Goal: Information Seeking & Learning: Compare options

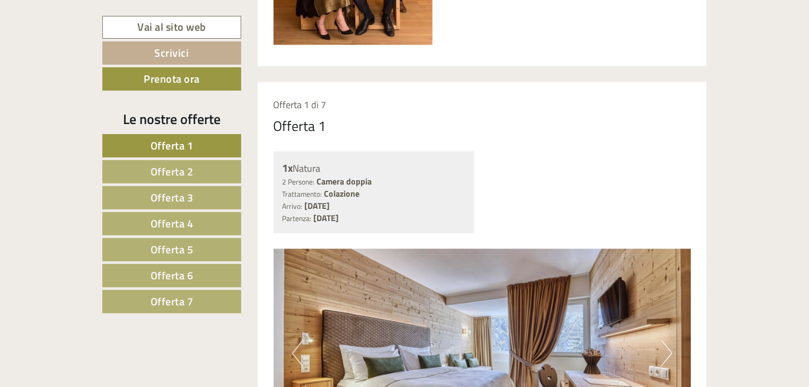
scroll to position [849, 0]
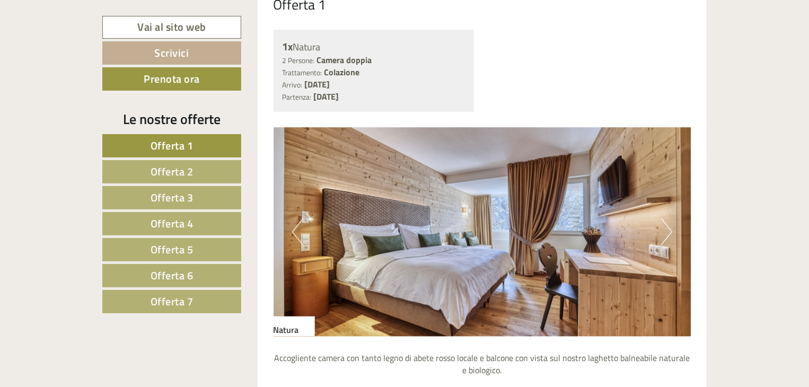
click at [187, 143] on span "Offerta 1" at bounding box center [172, 145] width 43 height 16
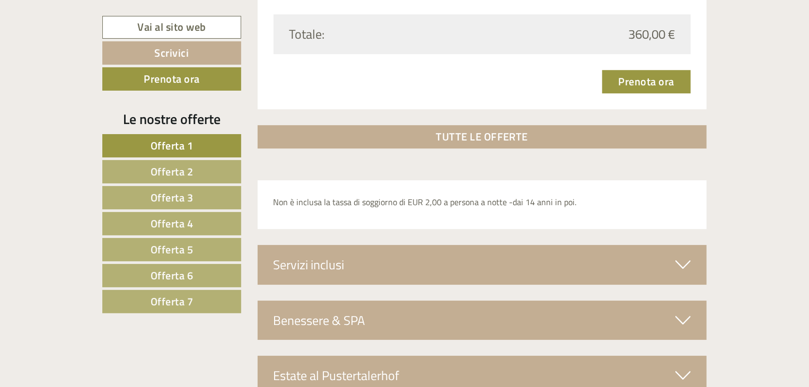
scroll to position [1605, 0]
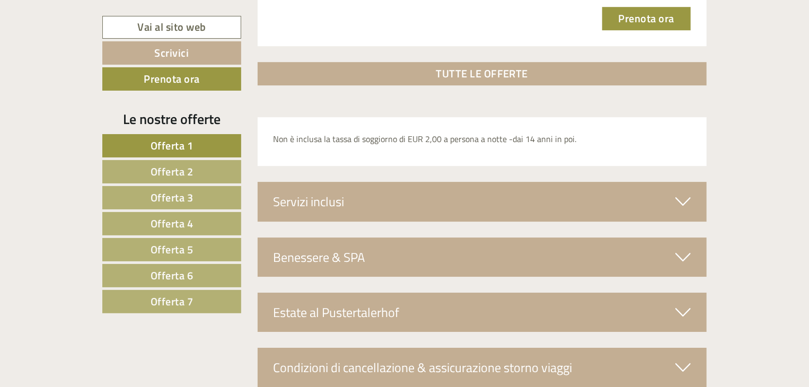
drag, startPoint x: 679, startPoint y: 206, endPoint x: 677, endPoint y: 212, distance: 6.7
click at [678, 210] on div "Servizi inclusi" at bounding box center [483, 201] width 450 height 39
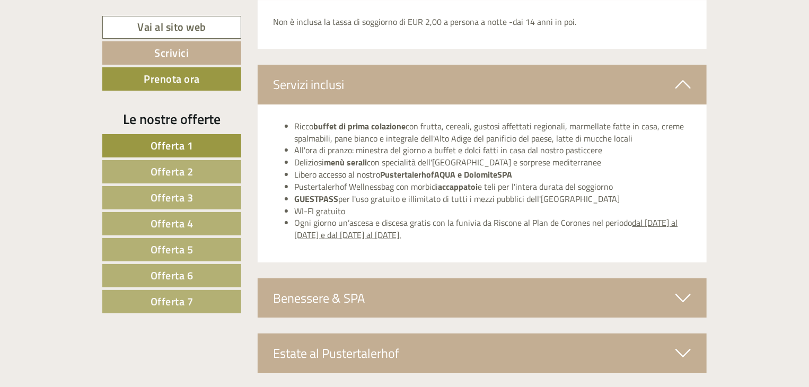
scroll to position [1764, 0]
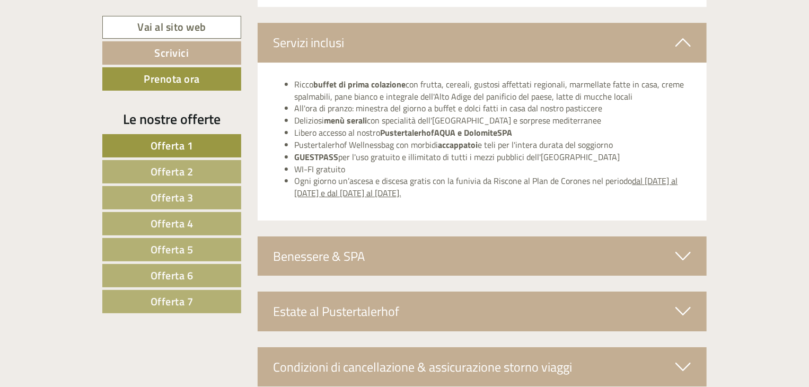
click at [668, 256] on div "Benessere & SPA" at bounding box center [483, 256] width 450 height 39
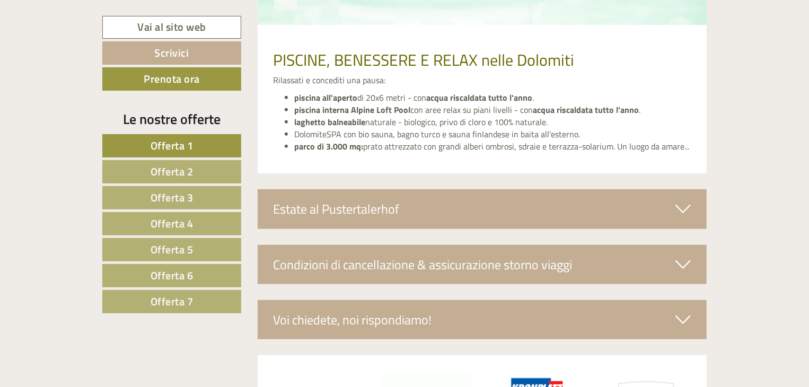
scroll to position [2071, 0]
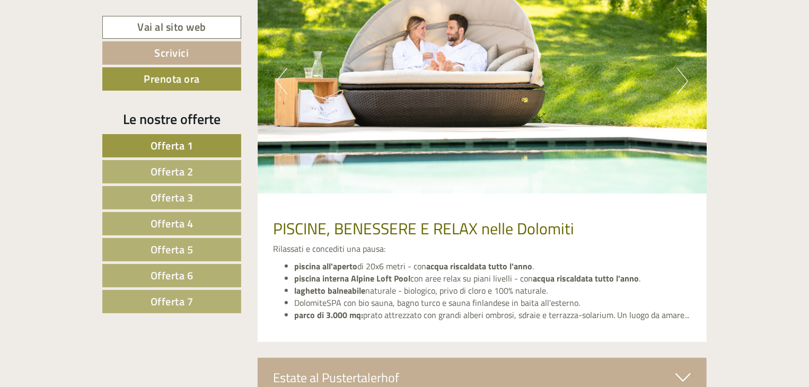
click at [151, 171] on span "Offerta 2" at bounding box center [172, 171] width 43 height 16
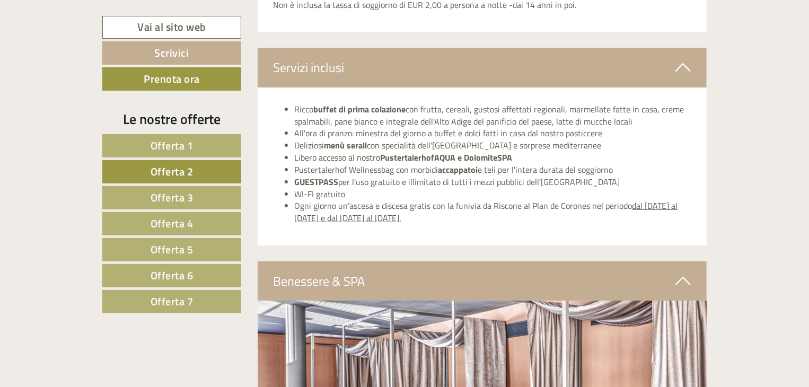
scroll to position [1923, 0]
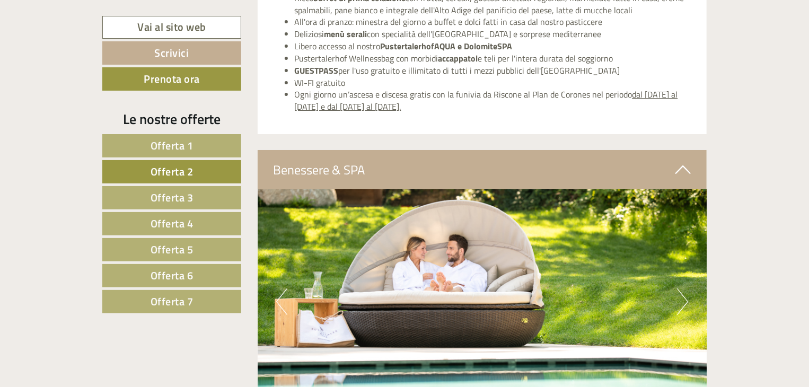
click at [216, 202] on link "Offerta 3" at bounding box center [171, 197] width 139 height 23
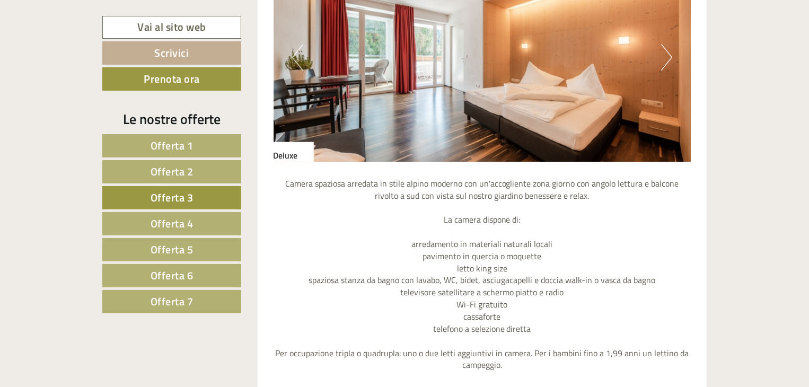
scroll to position [1022, 0]
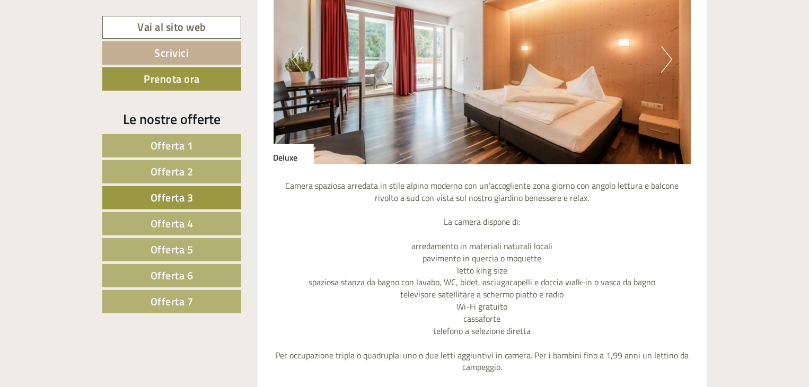
click at [666, 61] on button "Next" at bounding box center [666, 59] width 11 height 27
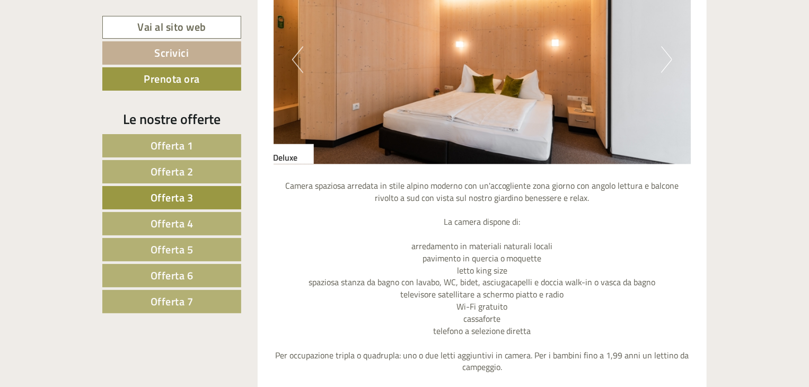
click at [666, 61] on button "Next" at bounding box center [666, 59] width 11 height 27
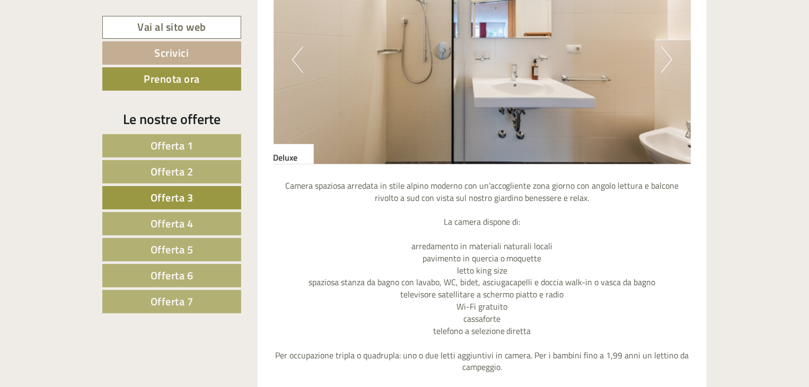
click at [666, 61] on button "Next" at bounding box center [666, 59] width 11 height 27
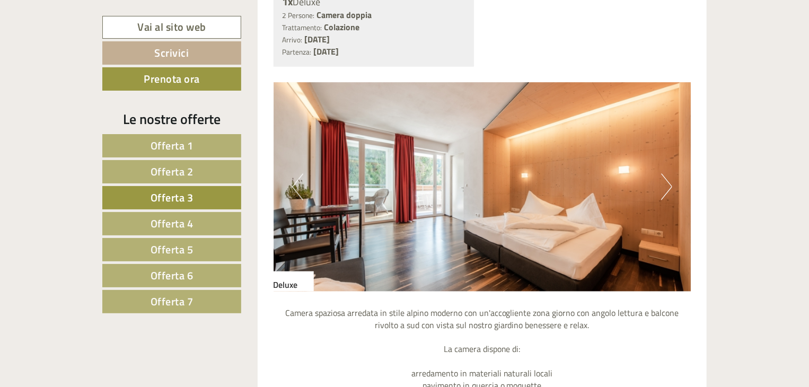
scroll to position [862, 0]
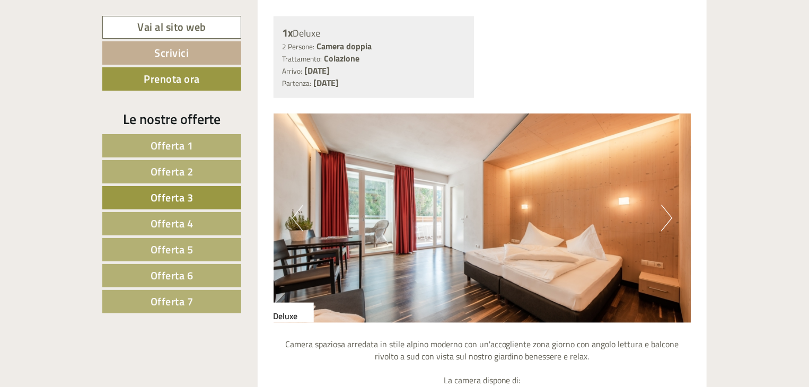
click at [670, 221] on button "Next" at bounding box center [666, 218] width 11 height 27
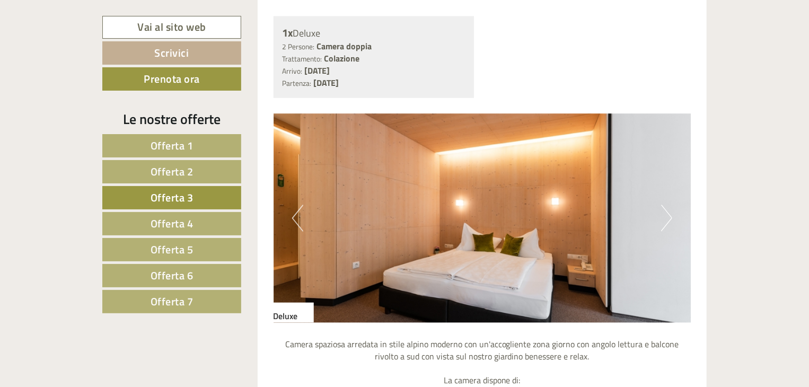
click at [668, 216] on button "Next" at bounding box center [666, 218] width 11 height 27
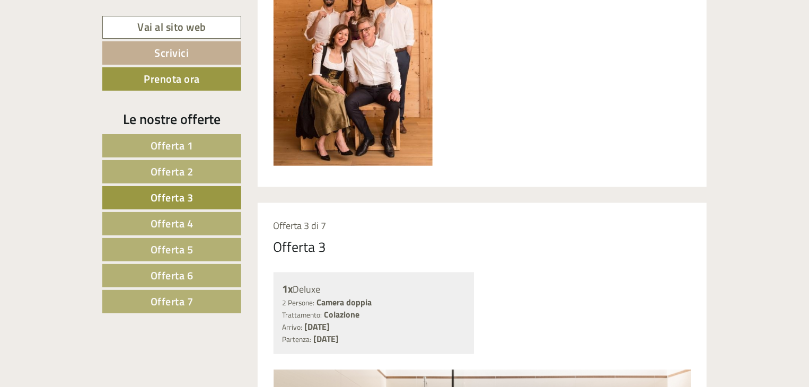
scroll to position [703, 0]
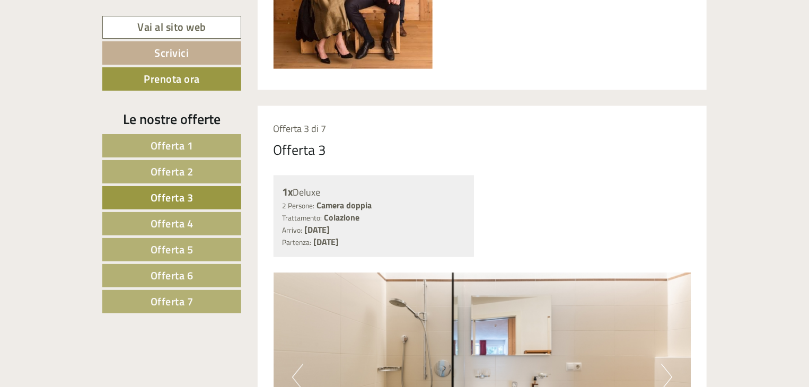
click at [199, 148] on link "Offerta 1" at bounding box center [171, 145] width 139 height 23
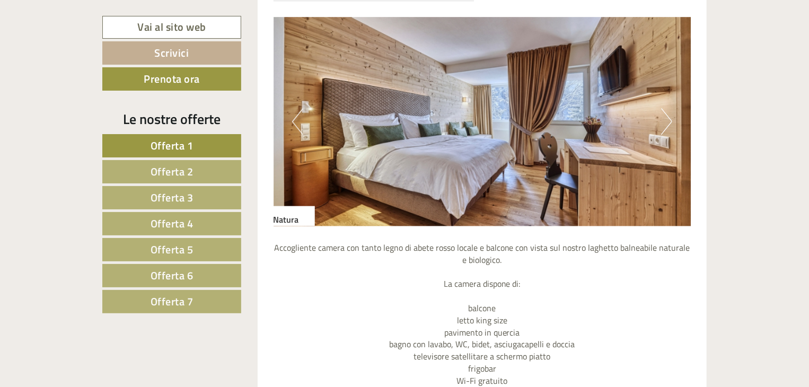
scroll to position [969, 0]
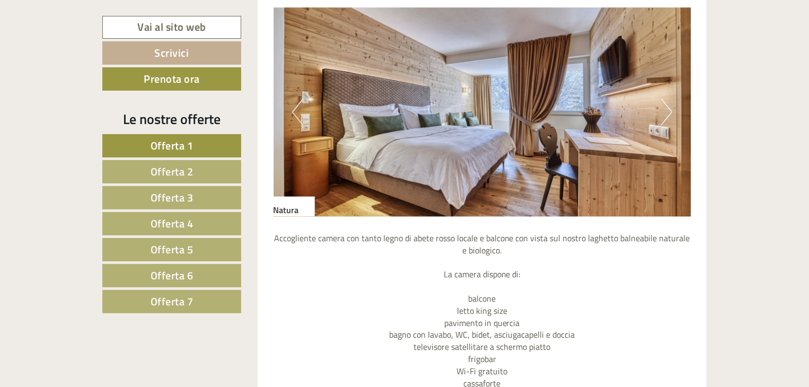
click at [661, 116] on button "Next" at bounding box center [666, 112] width 11 height 27
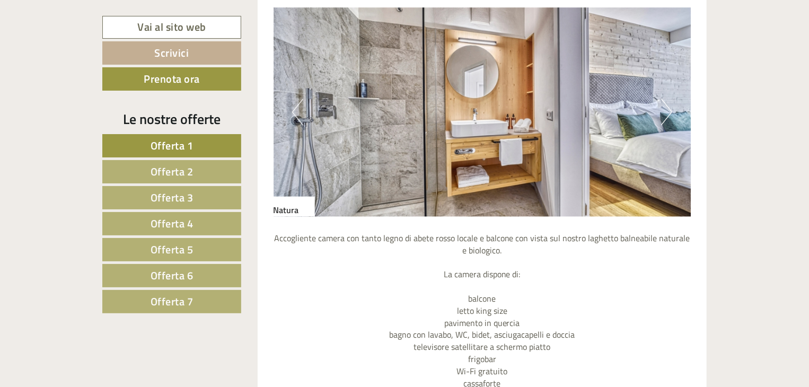
click at [670, 112] on button "Next" at bounding box center [666, 112] width 11 height 27
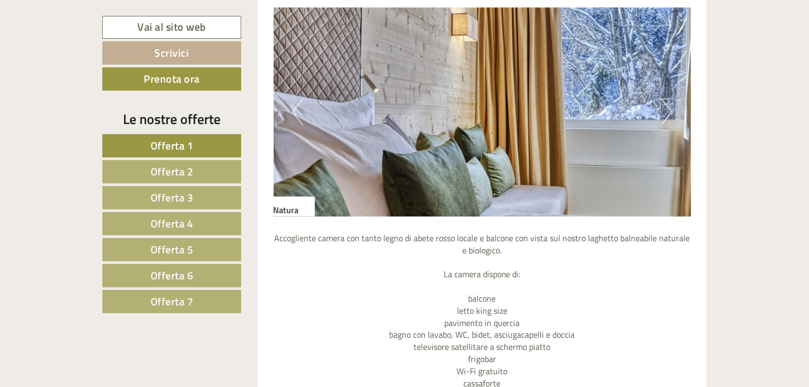
click at [664, 121] on button "Next" at bounding box center [666, 112] width 11 height 27
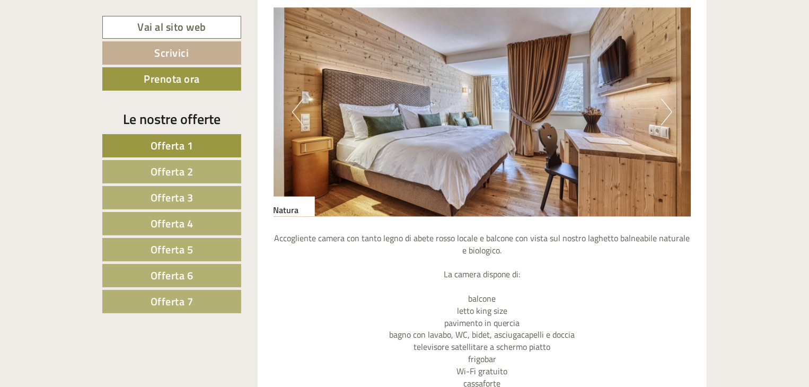
click at [664, 121] on button "Next" at bounding box center [666, 112] width 11 height 27
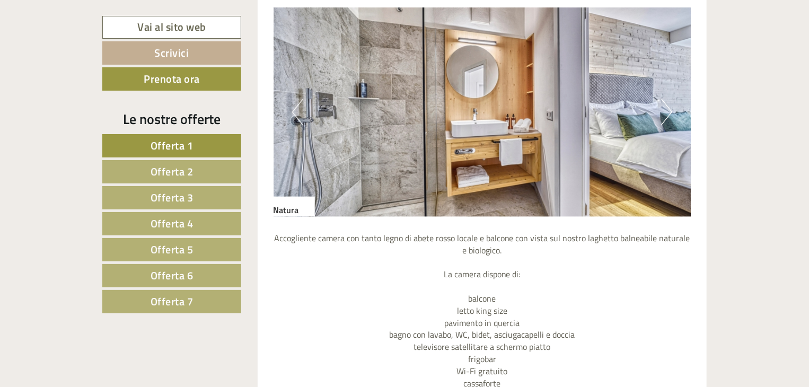
click at [198, 172] on link "Offerta 2" at bounding box center [171, 171] width 139 height 23
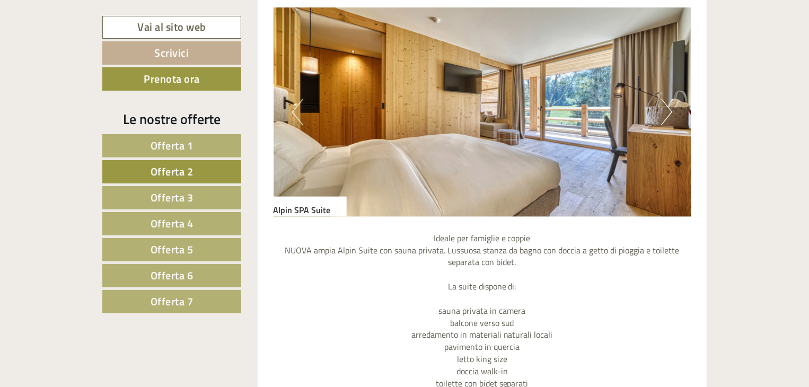
scroll to position [809, 0]
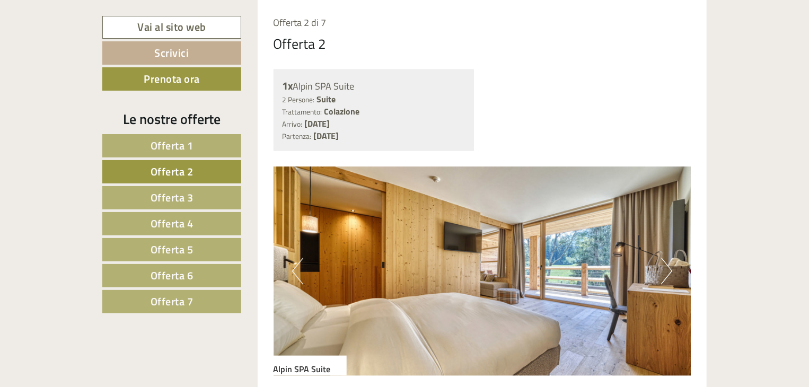
click at [668, 274] on button "Next" at bounding box center [666, 271] width 11 height 27
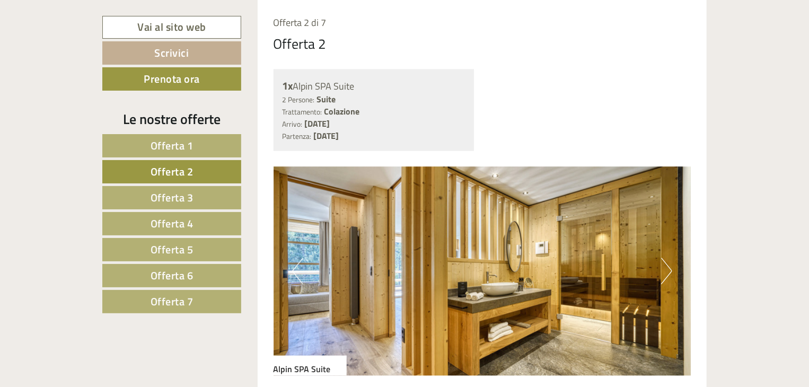
click at [673, 273] on button "Next" at bounding box center [666, 271] width 11 height 27
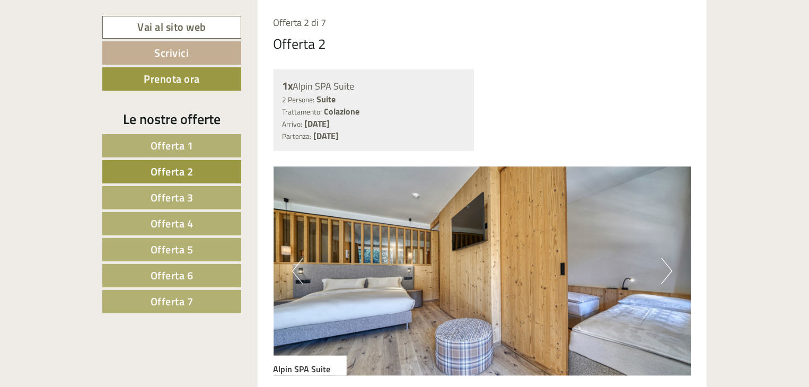
click at [673, 273] on button "Next" at bounding box center [666, 271] width 11 height 27
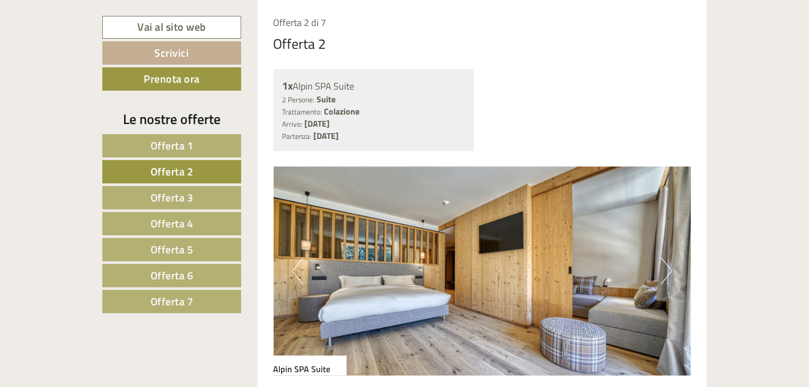
click at [673, 273] on button "Next" at bounding box center [666, 271] width 11 height 27
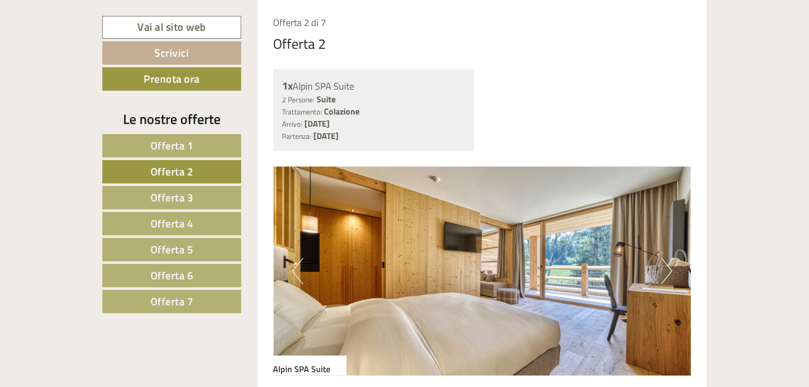
click at [186, 146] on span "Offerta 1" at bounding box center [172, 145] width 43 height 16
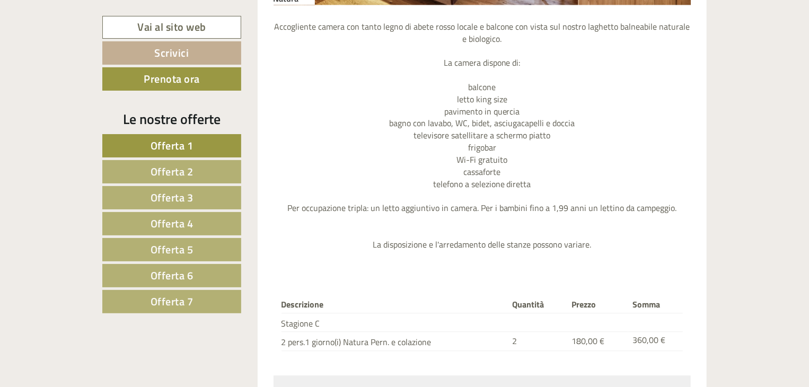
click at [197, 172] on link "Offerta 2" at bounding box center [171, 171] width 139 height 23
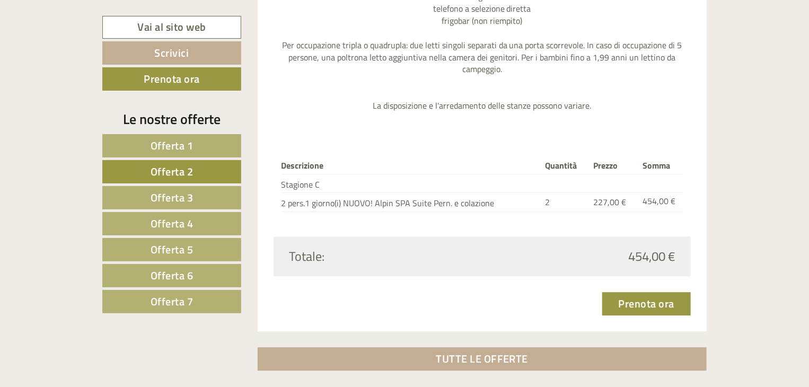
scroll to position [1393, 0]
click at [169, 194] on span "Offerta 3" at bounding box center [172, 197] width 43 height 16
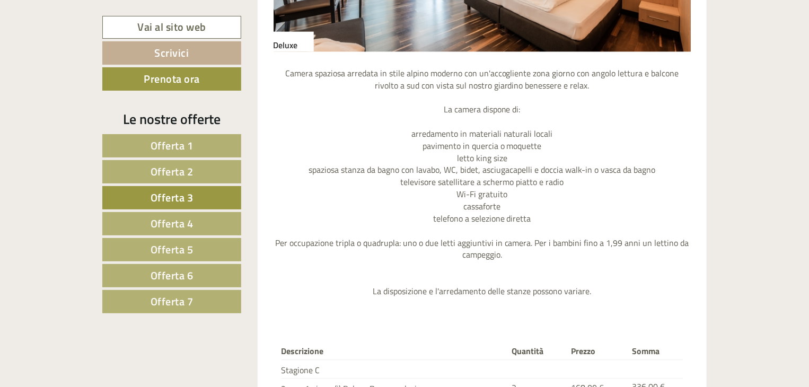
scroll to position [1234, 0]
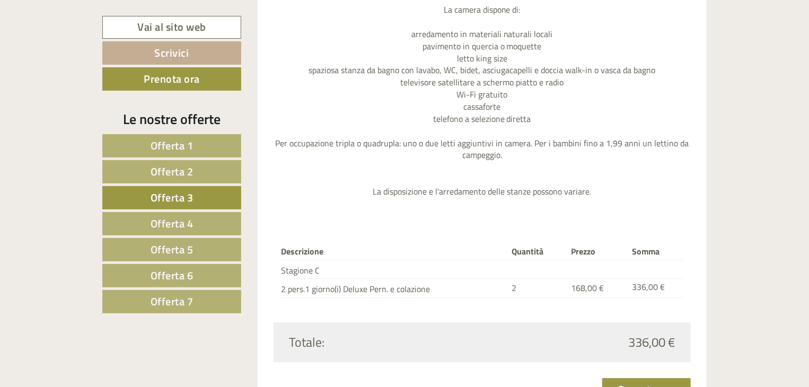
click at [191, 224] on span "Offerta 4" at bounding box center [172, 223] width 43 height 16
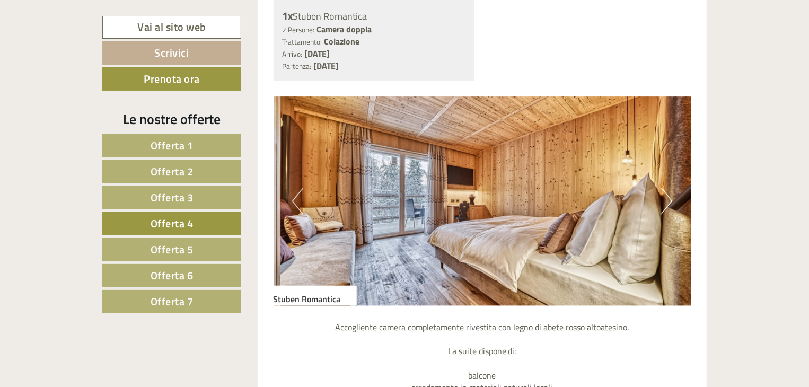
scroll to position [915, 0]
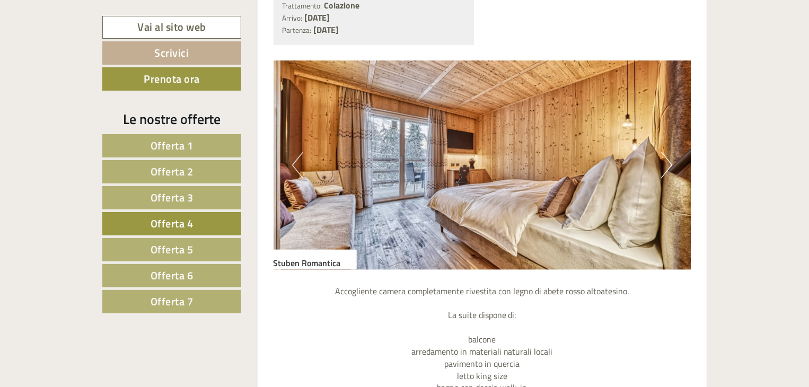
click at [667, 163] on button "Next" at bounding box center [666, 165] width 11 height 27
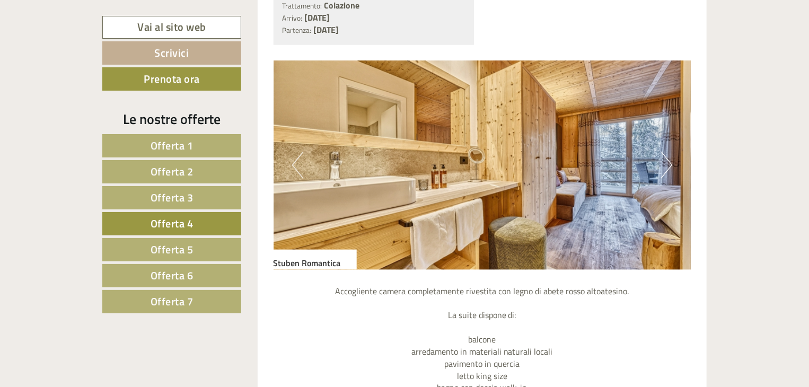
click at [667, 164] on button "Next" at bounding box center [666, 165] width 11 height 27
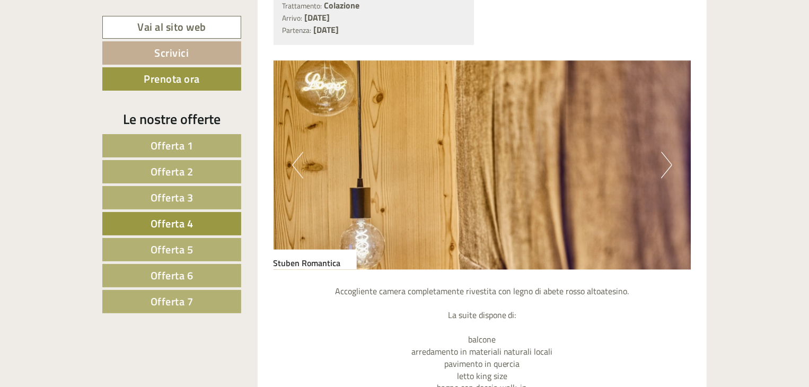
click at [667, 164] on button "Next" at bounding box center [666, 165] width 11 height 27
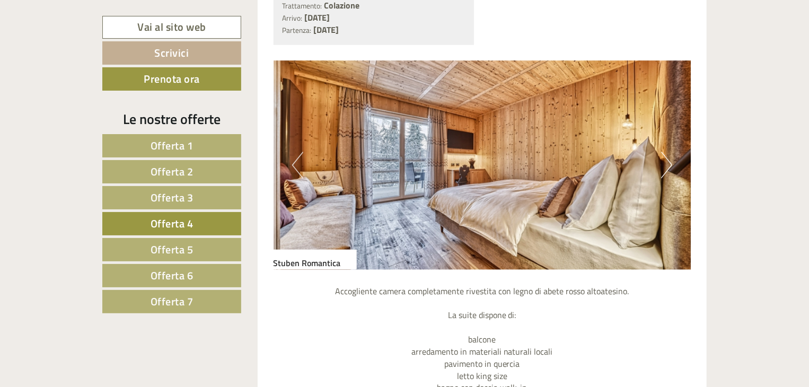
click at [667, 164] on button "Next" at bounding box center [666, 165] width 11 height 27
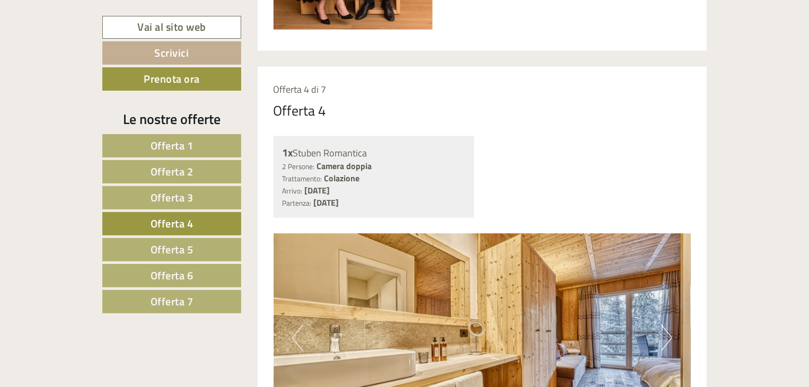
scroll to position [703, 0]
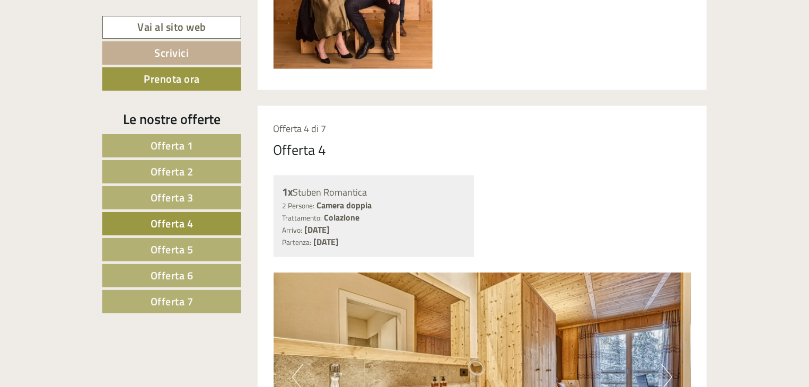
click at [223, 137] on link "Offerta 1" at bounding box center [171, 145] width 139 height 23
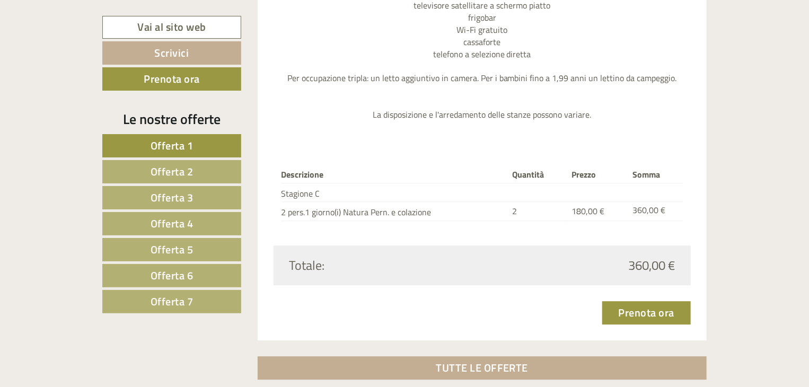
scroll to position [1340, 0]
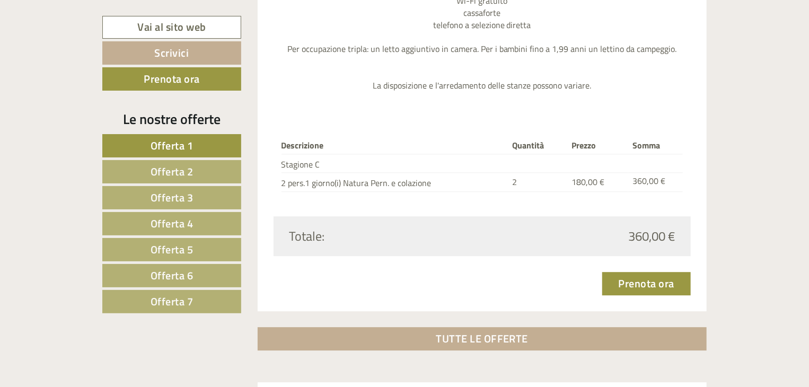
click at [185, 217] on span "Offerta 4" at bounding box center [172, 223] width 43 height 16
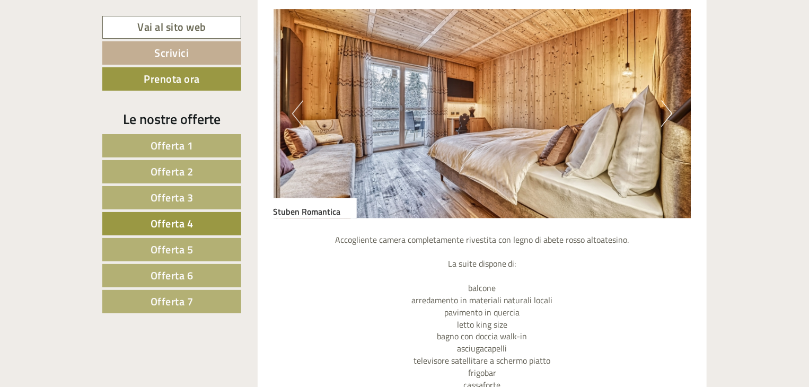
scroll to position [1075, 0]
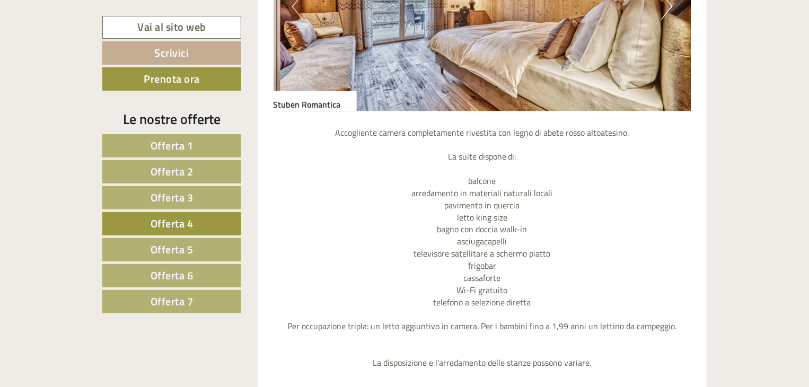
drag, startPoint x: 124, startPoint y: 141, endPoint x: 151, endPoint y: 143, distance: 27.6
click at [125, 140] on link "Offerta 1" at bounding box center [171, 145] width 139 height 23
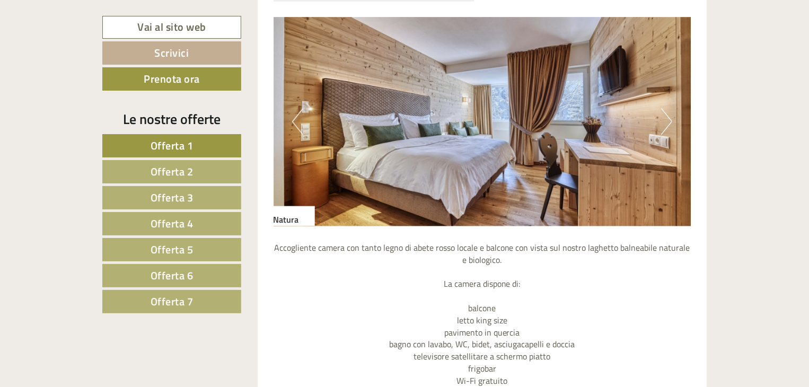
scroll to position [969, 0]
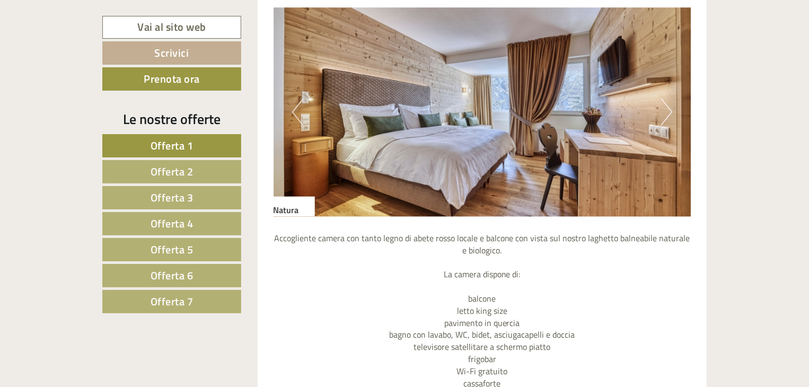
click at [185, 215] on span "Offerta 4" at bounding box center [172, 223] width 43 height 16
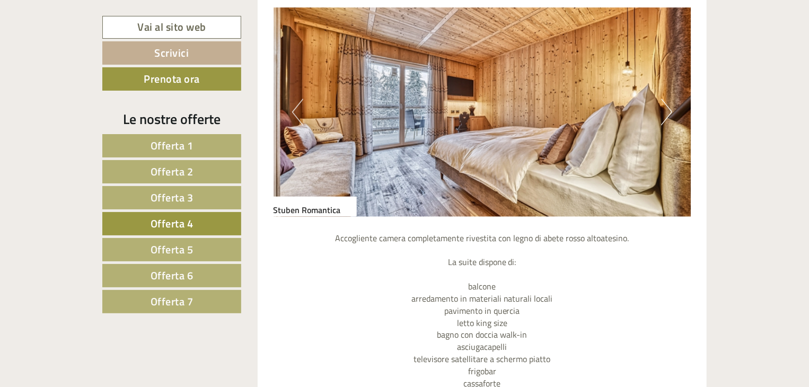
click at [200, 150] on link "Offerta 1" at bounding box center [171, 145] width 139 height 23
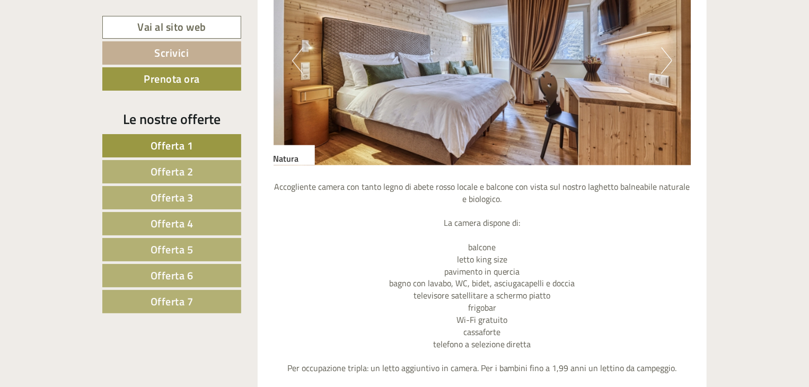
scroll to position [1022, 0]
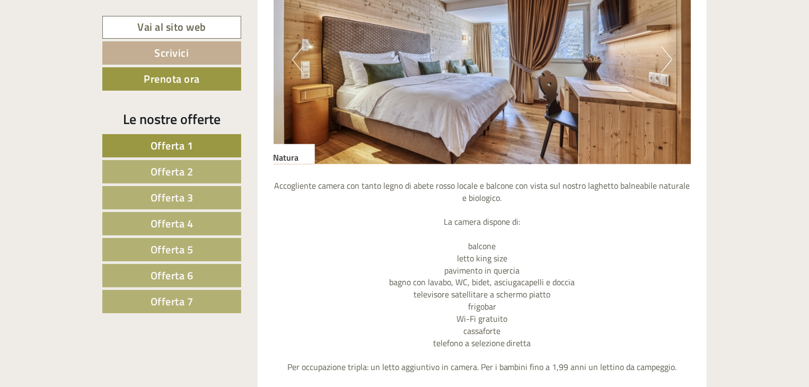
click at [160, 220] on span "Offerta 4" at bounding box center [172, 223] width 43 height 16
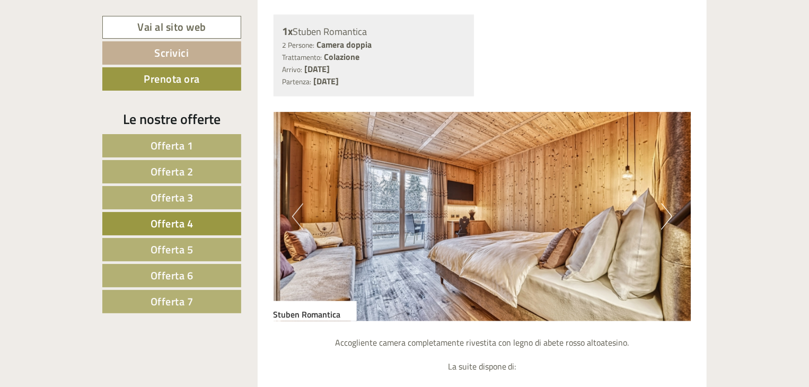
scroll to position [862, 0]
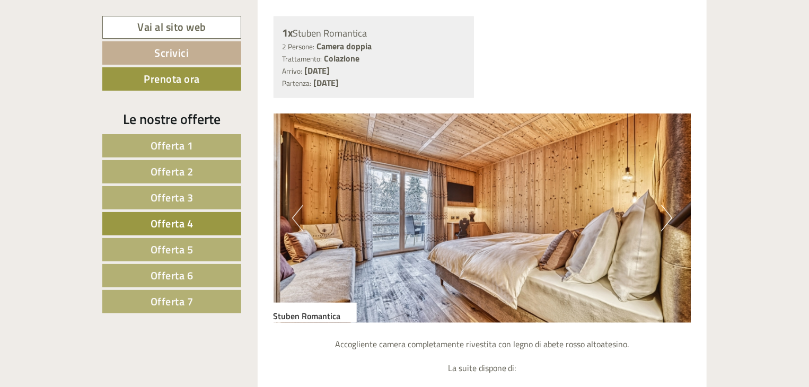
click at [160, 143] on span "Offerta 1" at bounding box center [172, 145] width 43 height 16
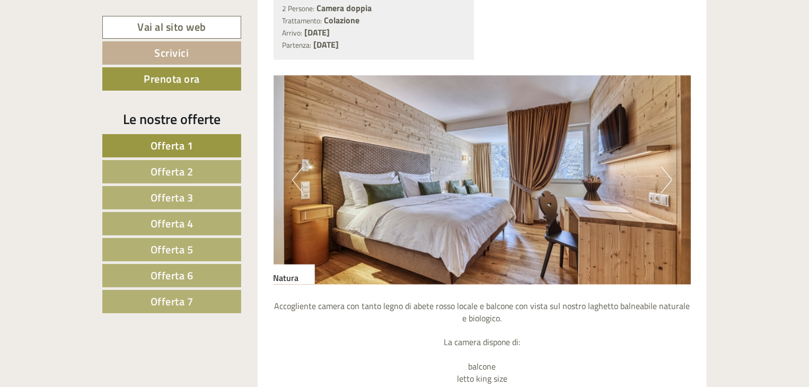
scroll to position [1075, 0]
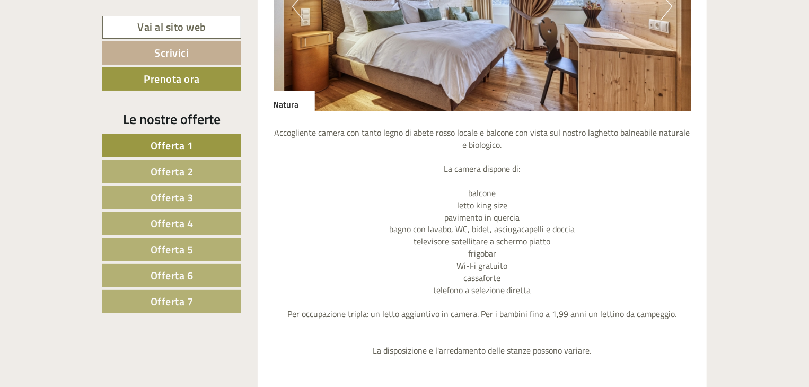
click at [199, 169] on link "Offerta 2" at bounding box center [171, 171] width 139 height 23
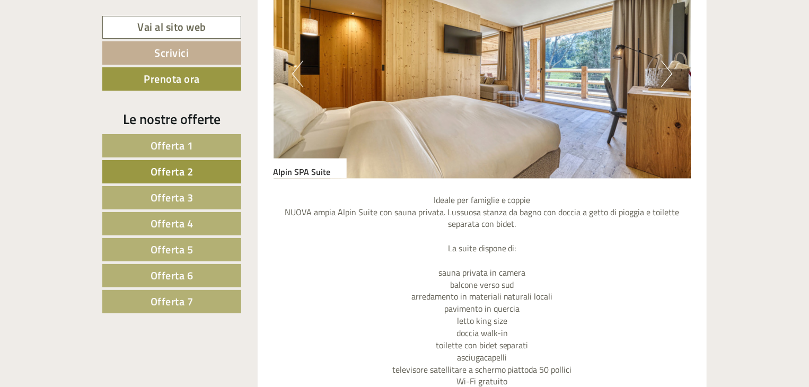
scroll to position [1022, 0]
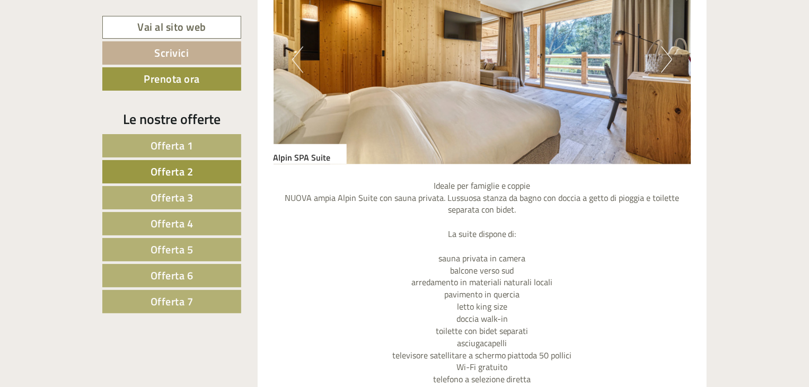
click at [176, 196] on span "Offerta 3" at bounding box center [172, 197] width 43 height 16
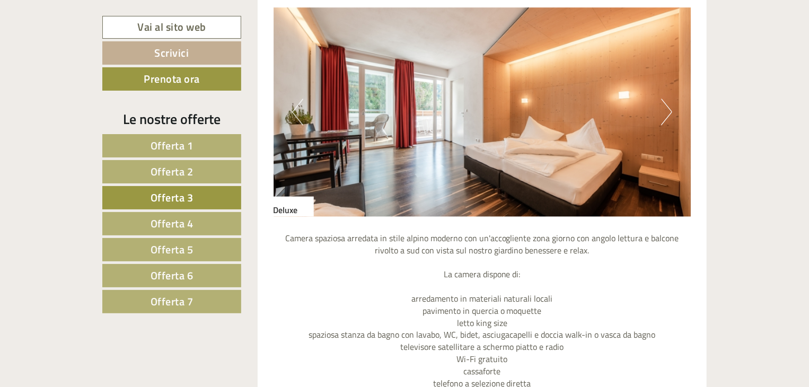
scroll to position [1075, 0]
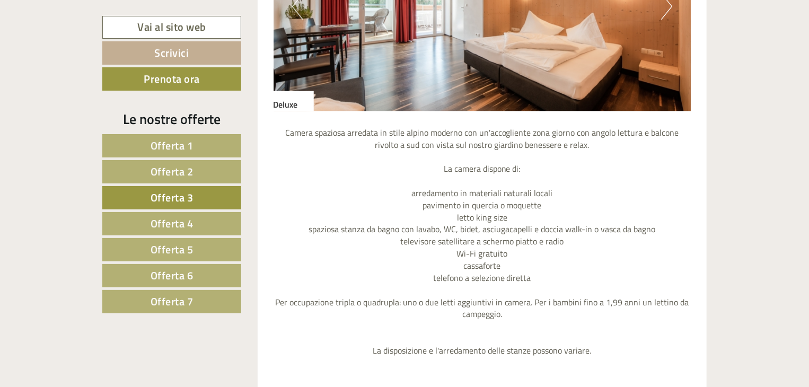
click at [170, 242] on span "Offerta 5" at bounding box center [172, 249] width 43 height 16
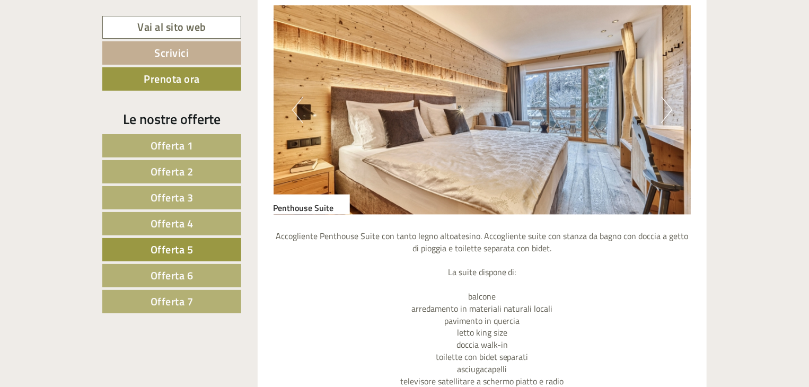
scroll to position [969, 0]
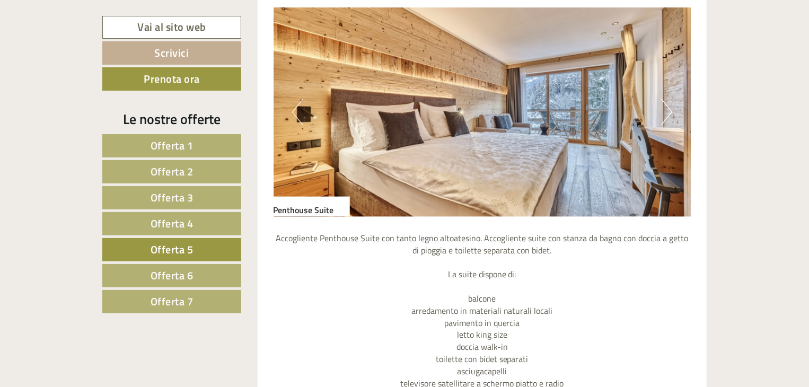
click at [655, 112] on img at bounding box center [483, 112] width 418 height 209
click at [670, 108] on button "Next" at bounding box center [666, 112] width 11 height 27
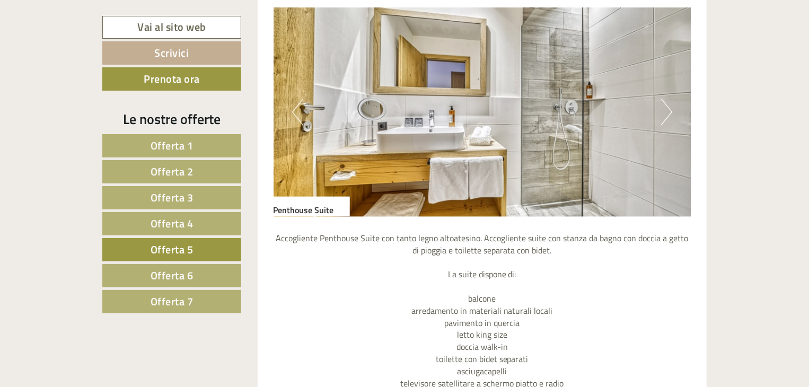
click at [662, 112] on button "Next" at bounding box center [666, 112] width 11 height 27
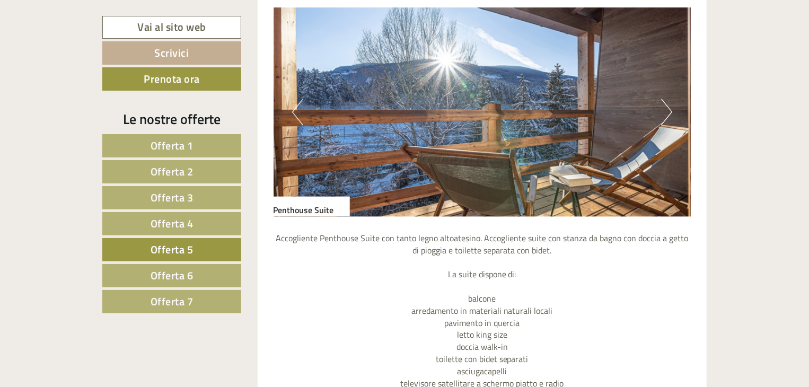
click at [662, 112] on button "Next" at bounding box center [666, 112] width 11 height 27
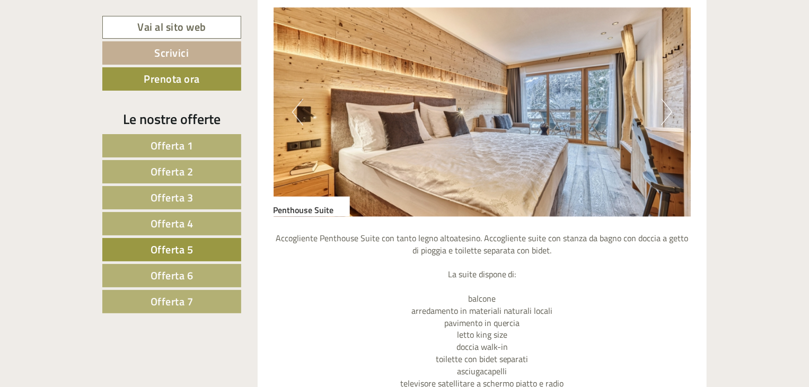
click at [662, 112] on button "Next" at bounding box center [666, 112] width 11 height 27
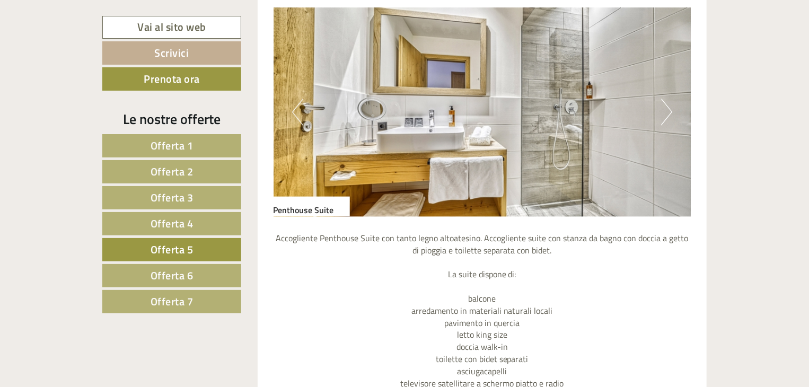
click at [659, 111] on img at bounding box center [483, 112] width 418 height 209
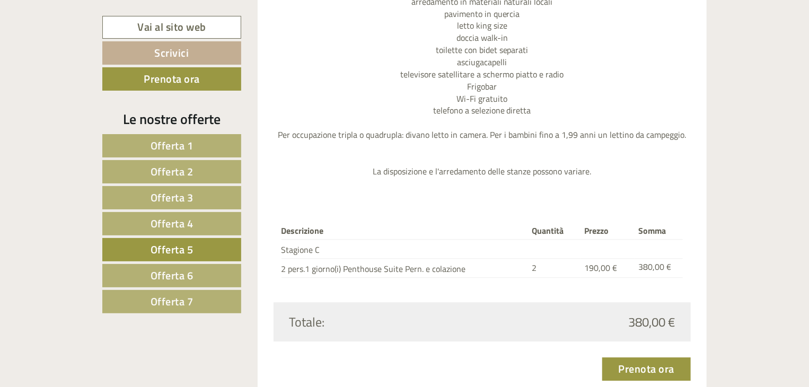
scroll to position [1287, 0]
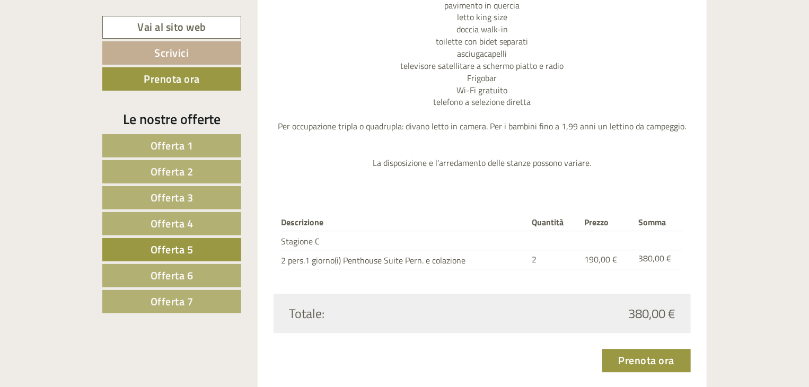
click at [157, 267] on span "Offerta 6" at bounding box center [172, 275] width 43 height 16
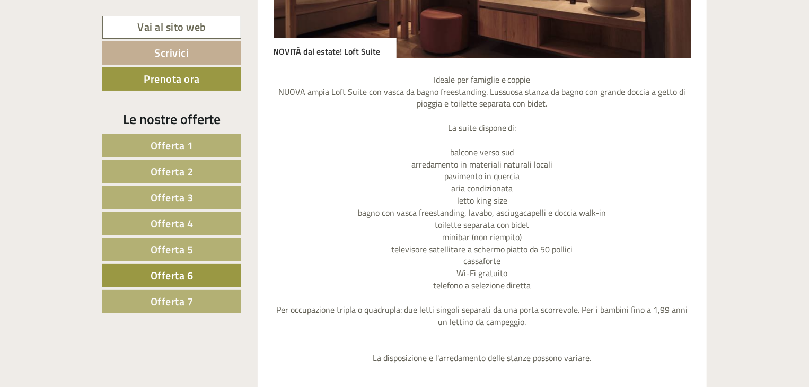
scroll to position [862, 0]
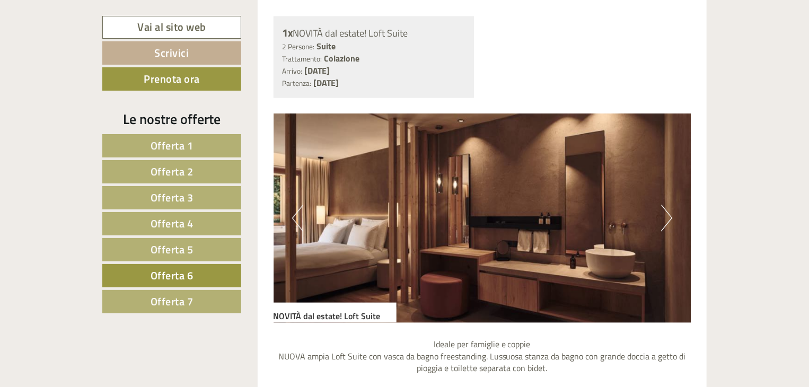
click at [667, 228] on button "Next" at bounding box center [666, 218] width 11 height 27
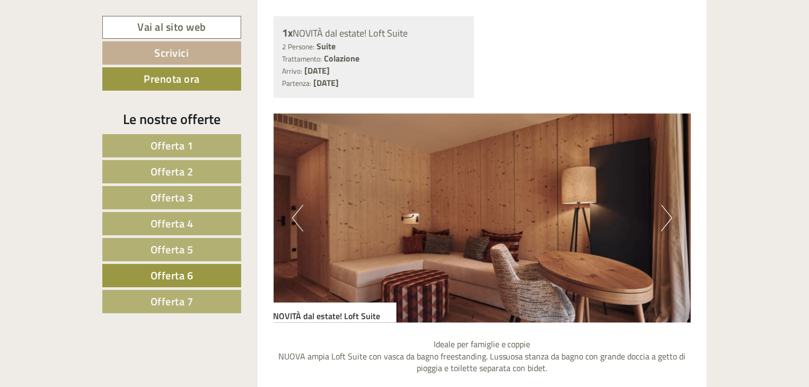
click at [667, 228] on button "Next" at bounding box center [666, 218] width 11 height 27
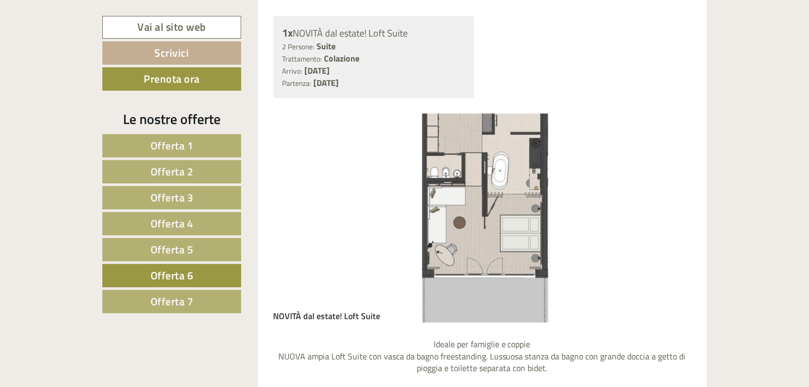
click at [667, 228] on button "Next" at bounding box center [666, 218] width 11 height 27
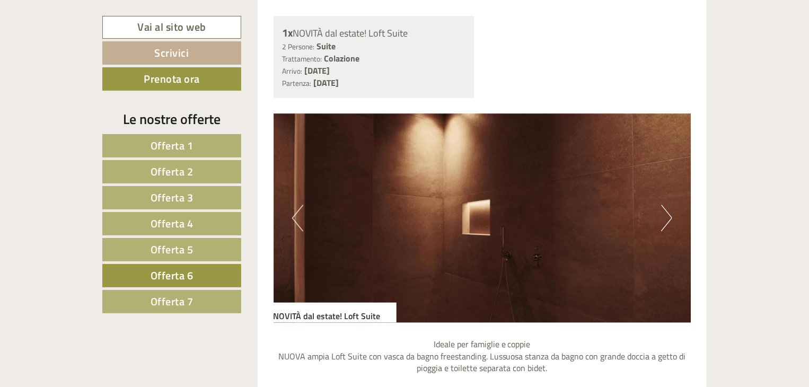
click at [667, 228] on button "Next" at bounding box center [666, 218] width 11 height 27
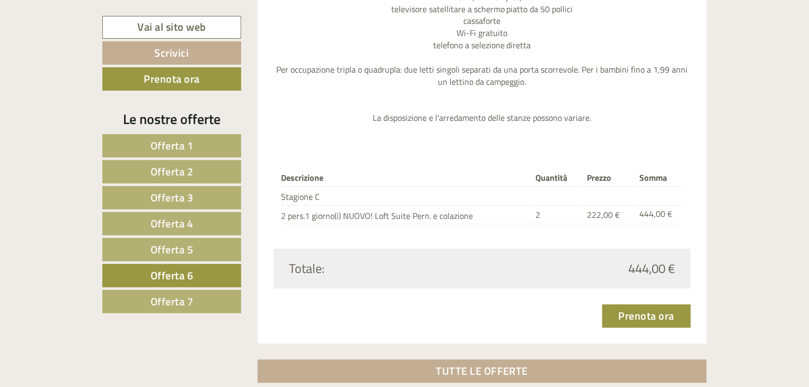
scroll to position [1393, 0]
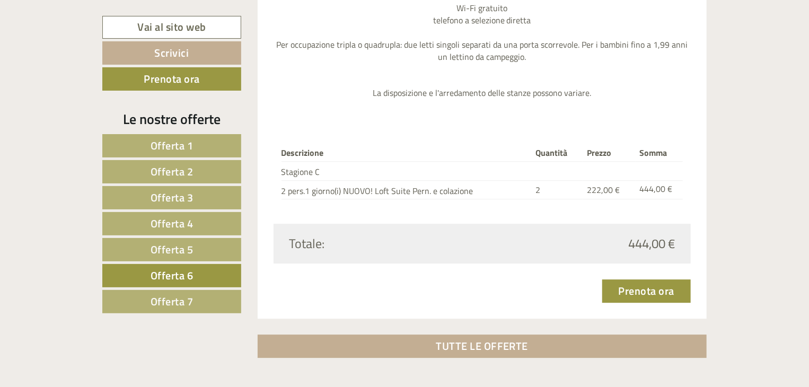
click at [158, 295] on span "Offerta 7" at bounding box center [172, 301] width 43 height 16
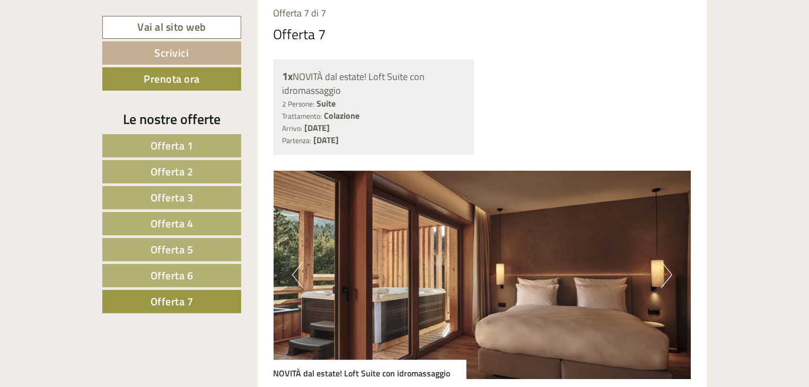
scroll to position [809, 0]
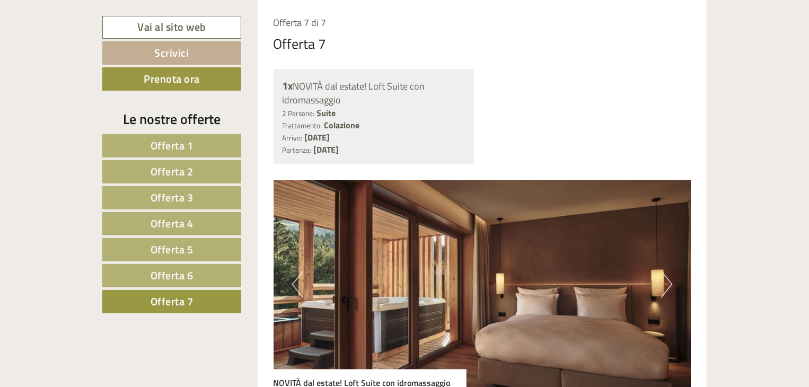
click at [658, 280] on img at bounding box center [483, 284] width 418 height 209
click at [668, 285] on button "Next" at bounding box center [666, 285] width 11 height 27
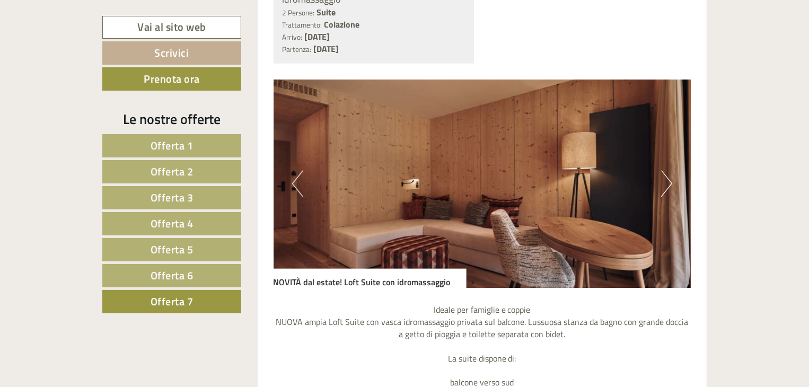
scroll to position [915, 0]
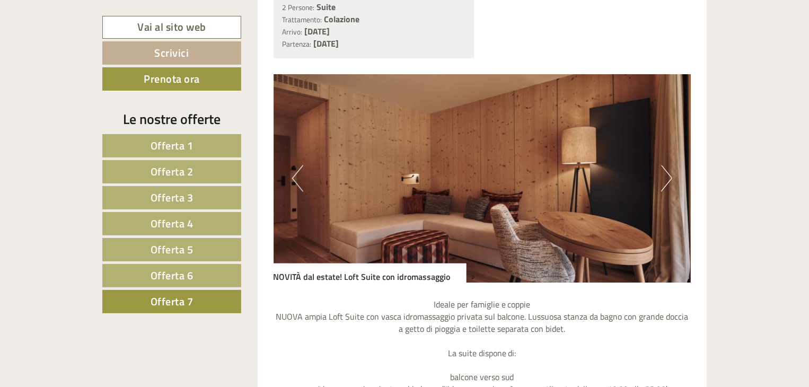
click at [670, 187] on button "Next" at bounding box center [666, 178] width 11 height 27
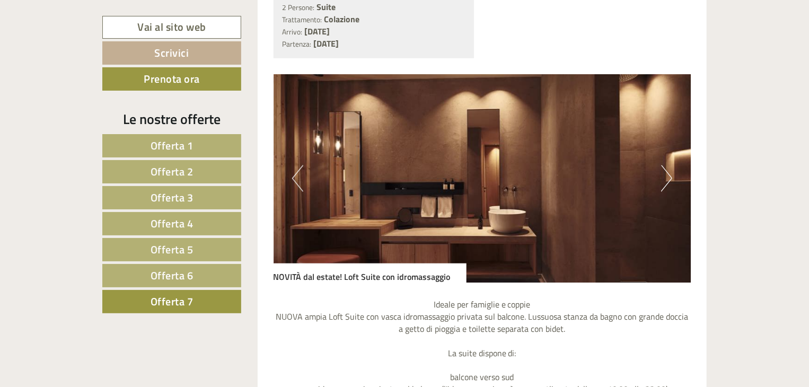
click at [665, 191] on button "Next" at bounding box center [666, 178] width 11 height 27
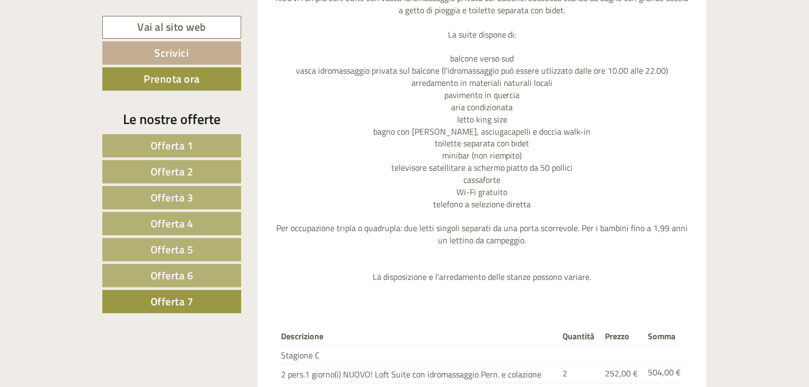
scroll to position [1234, 0]
click at [194, 222] on link "Offerta 4" at bounding box center [171, 223] width 139 height 23
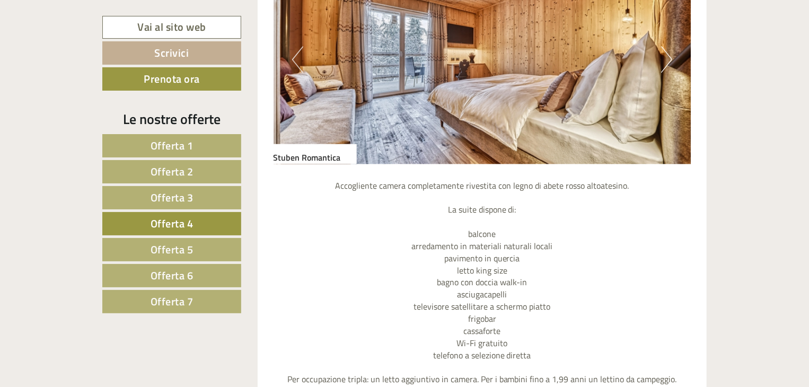
scroll to position [1075, 0]
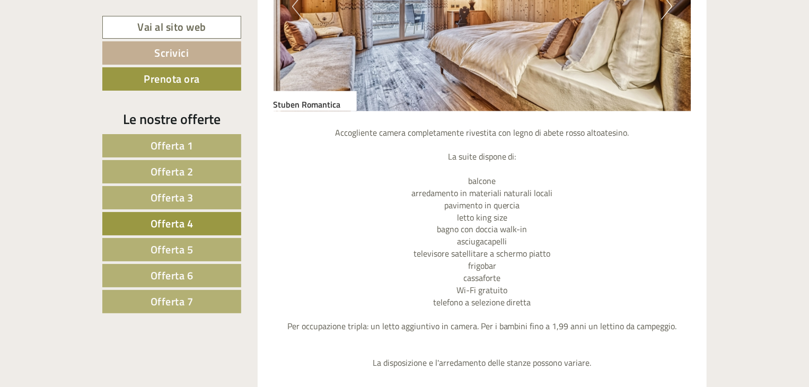
click at [198, 146] on link "Offerta 1" at bounding box center [171, 145] width 139 height 23
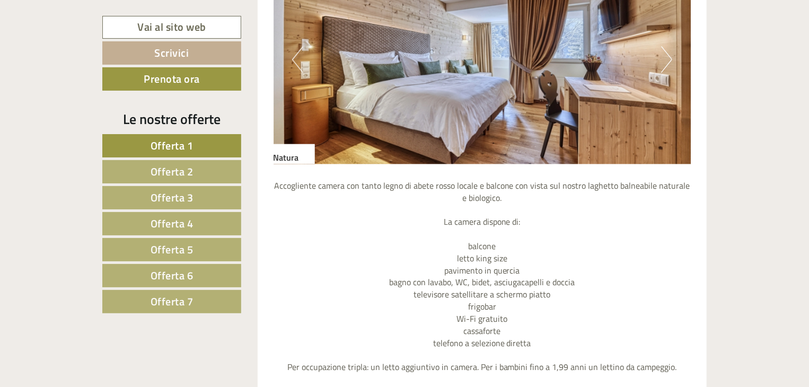
scroll to position [969, 0]
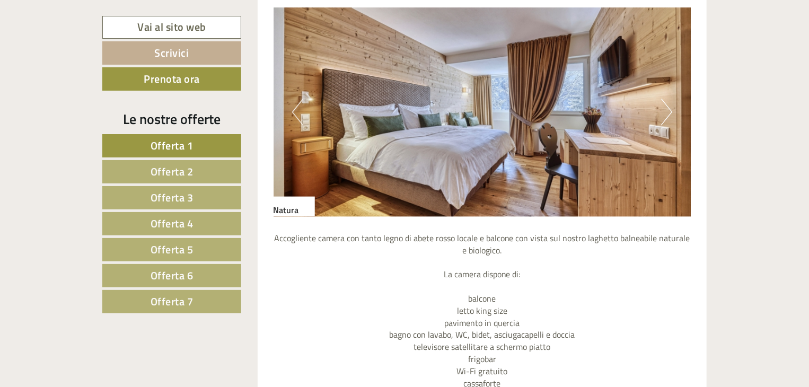
click at [666, 111] on button "Next" at bounding box center [666, 112] width 11 height 27
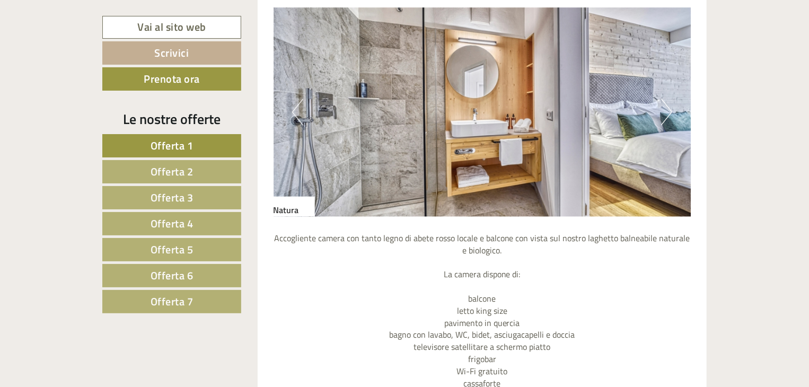
click at [682, 144] on img at bounding box center [483, 112] width 418 height 209
click at [214, 220] on link "Offerta 4" at bounding box center [171, 223] width 139 height 23
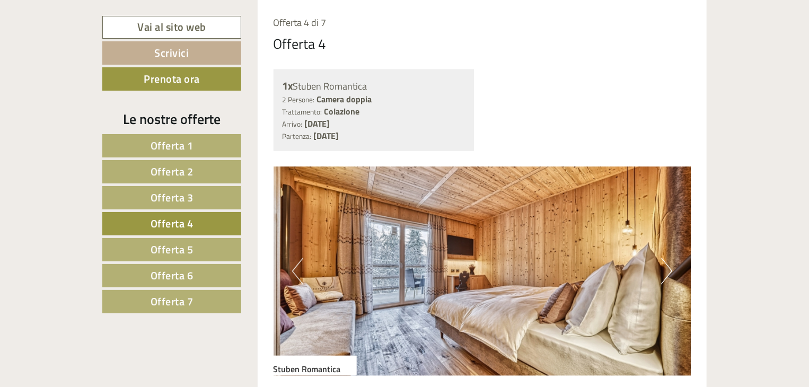
scroll to position [862, 0]
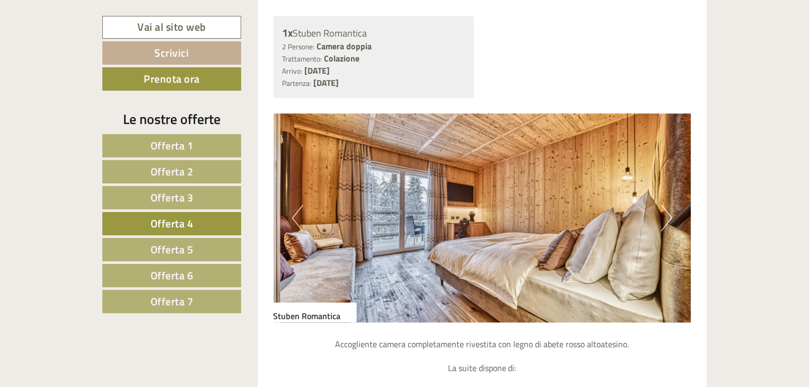
click at [669, 219] on button "Next" at bounding box center [666, 218] width 11 height 27
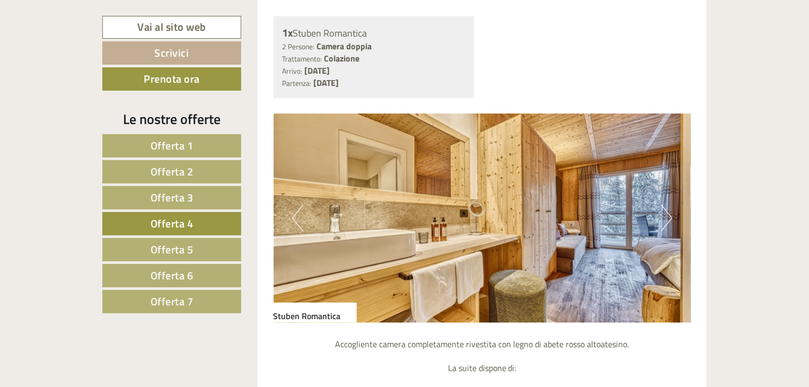
click at [662, 219] on button "Next" at bounding box center [666, 218] width 11 height 27
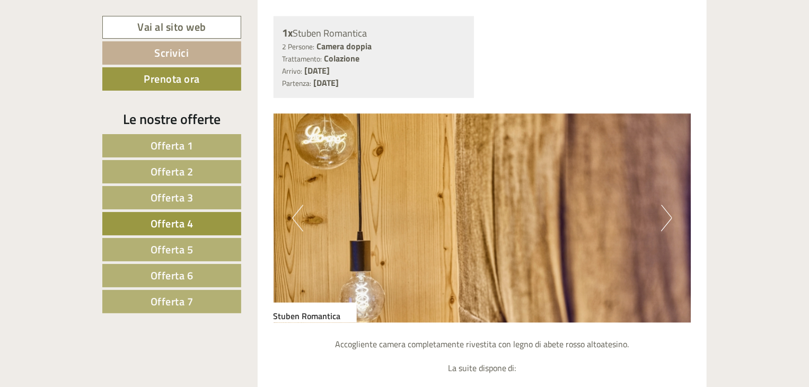
click at [659, 221] on img at bounding box center [483, 218] width 418 height 209
click at [668, 211] on button "Next" at bounding box center [666, 218] width 11 height 27
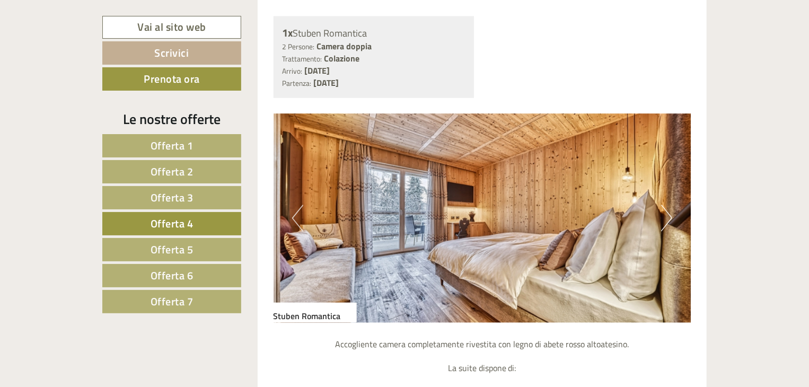
click at [655, 219] on img at bounding box center [483, 218] width 418 height 209
click at [662, 215] on button "Next" at bounding box center [666, 218] width 11 height 27
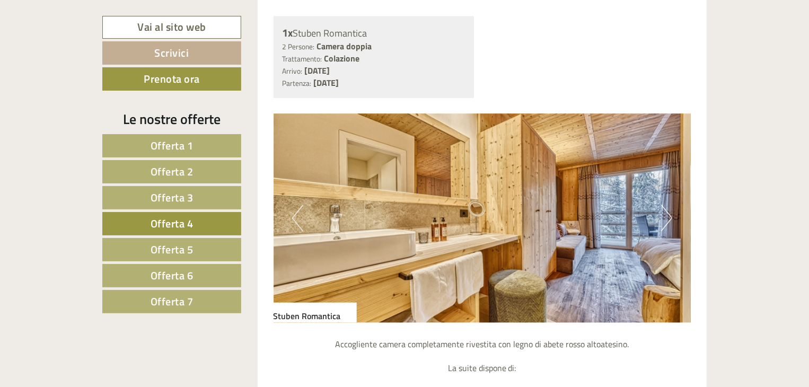
drag, startPoint x: 301, startPoint y: 225, endPoint x: 308, endPoint y: 223, distance: 6.6
click at [302, 225] on button "Previous" at bounding box center [297, 218] width 11 height 27
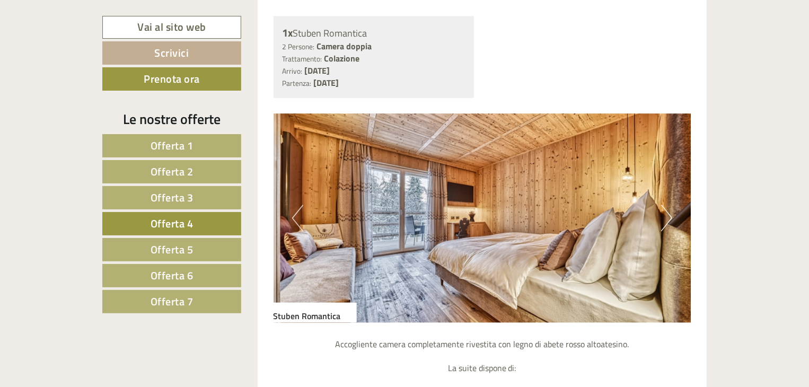
click at [656, 219] on img at bounding box center [483, 218] width 418 height 209
click at [659, 210] on img at bounding box center [483, 218] width 418 height 209
click at [669, 217] on button "Next" at bounding box center [666, 218] width 11 height 27
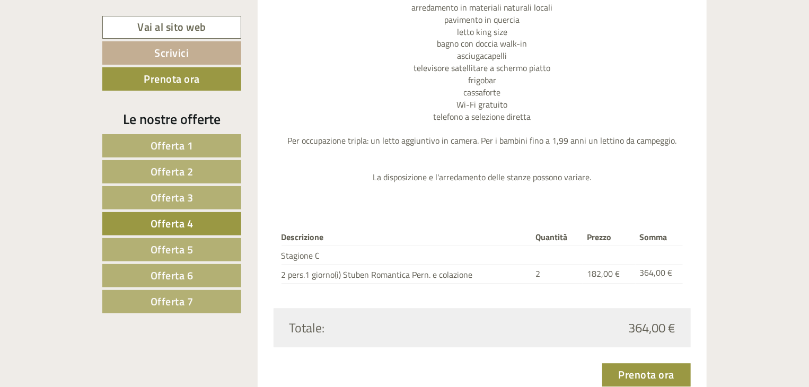
scroll to position [1287, 0]
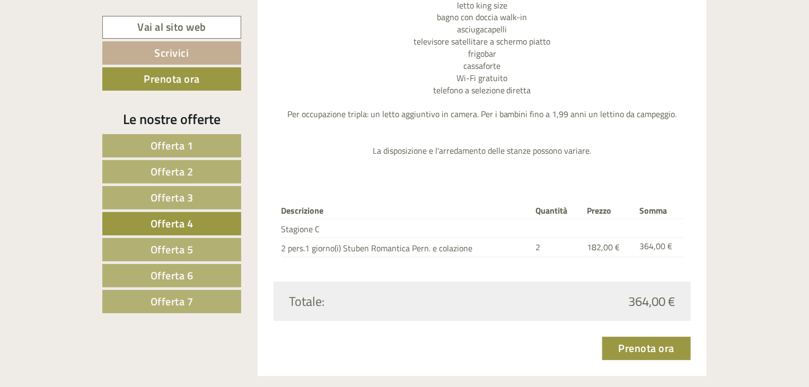
click at [187, 143] on span "Offerta 1" at bounding box center [172, 145] width 43 height 16
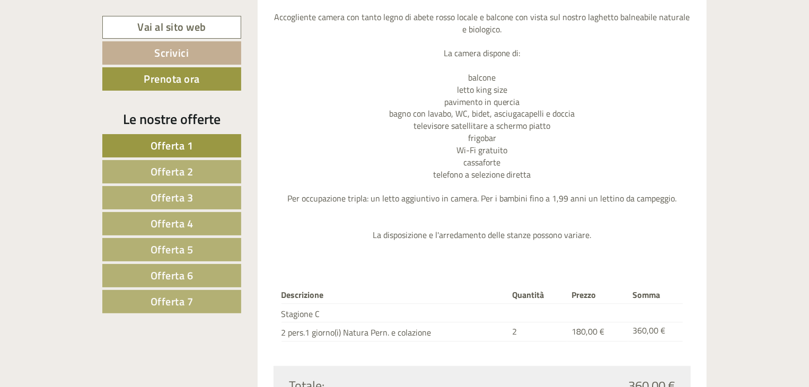
scroll to position [1234, 0]
